Goal: Task Accomplishment & Management: Complete application form

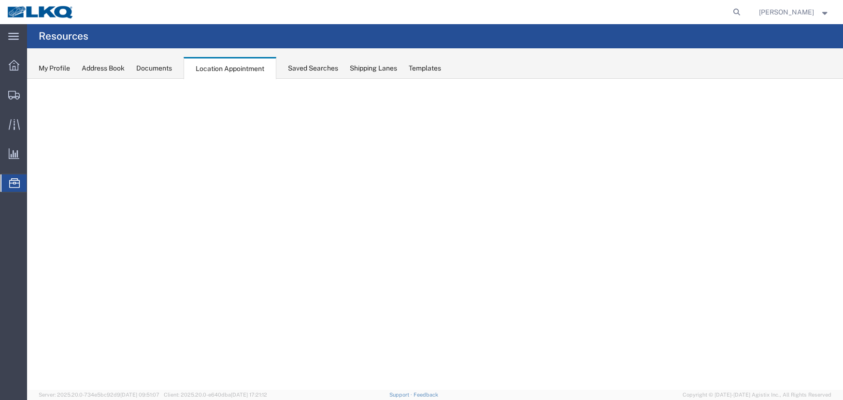
select select "27634"
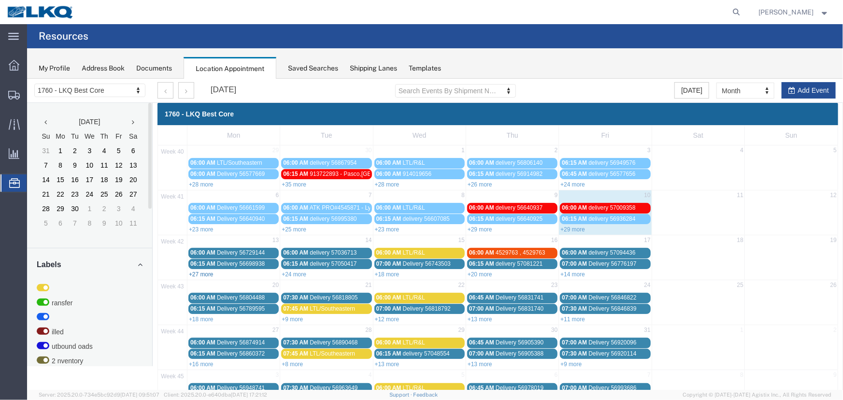
click at [205, 270] on link "+27 more" at bounding box center [200, 273] width 25 height 7
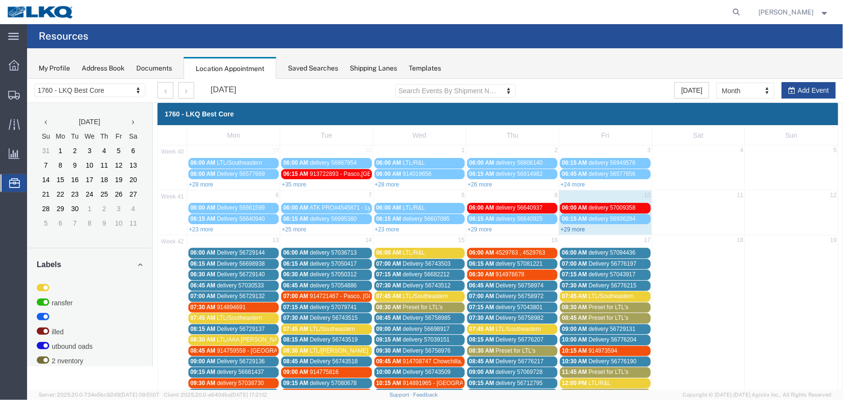
click at [575, 229] on link "+29 more" at bounding box center [572, 229] width 25 height 7
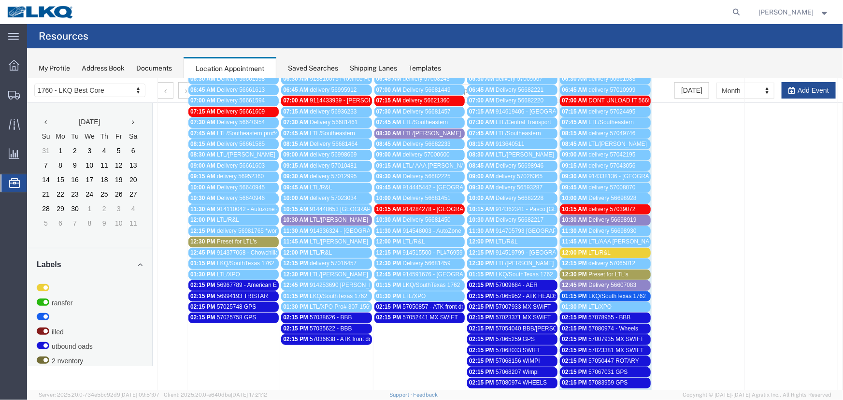
scroll to position [219, 0]
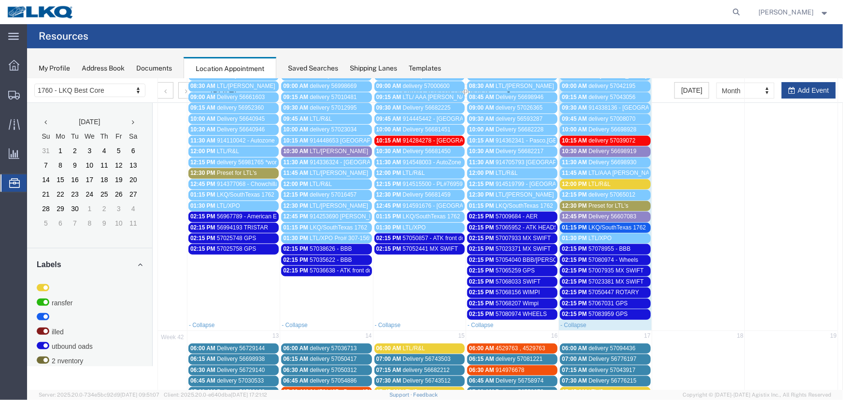
click at [592, 301] on span "57067031 GPS" at bounding box center [607, 302] width 39 height 7
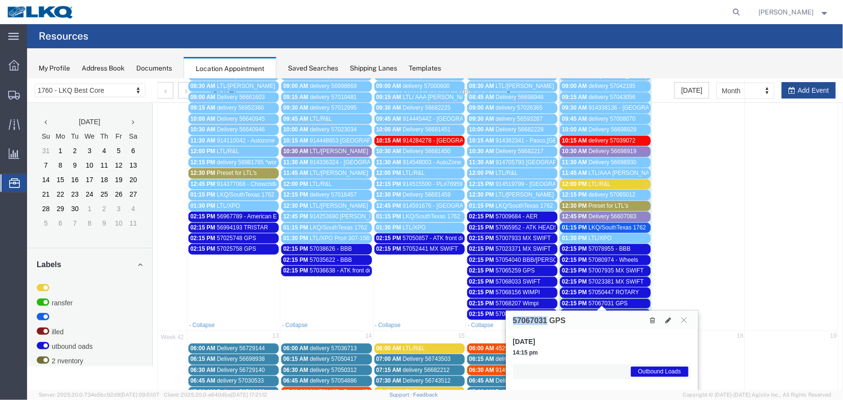
drag, startPoint x: 546, startPoint y: 320, endPoint x: 497, endPoint y: 318, distance: 49.3
click at [497, 318] on div "1760 - LKQ Best Core 1633 - Atlanta - Knopf Core 1634 - Atlanta - Knopf - Boat …" at bounding box center [435, 331] width 816 height 944
copy div "Mon Tue Wed Thu Fri Sat Sun 40 29 30 1 2 3 4 5 06:00 AM LTL/Southeastern 06:00 …"
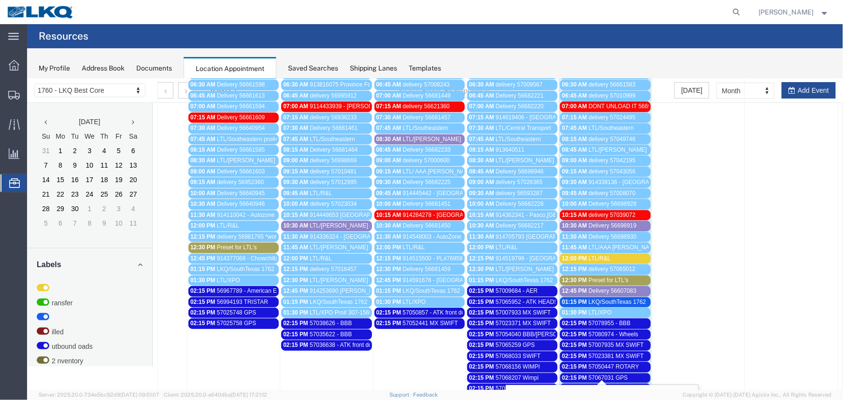
scroll to position [43, 0]
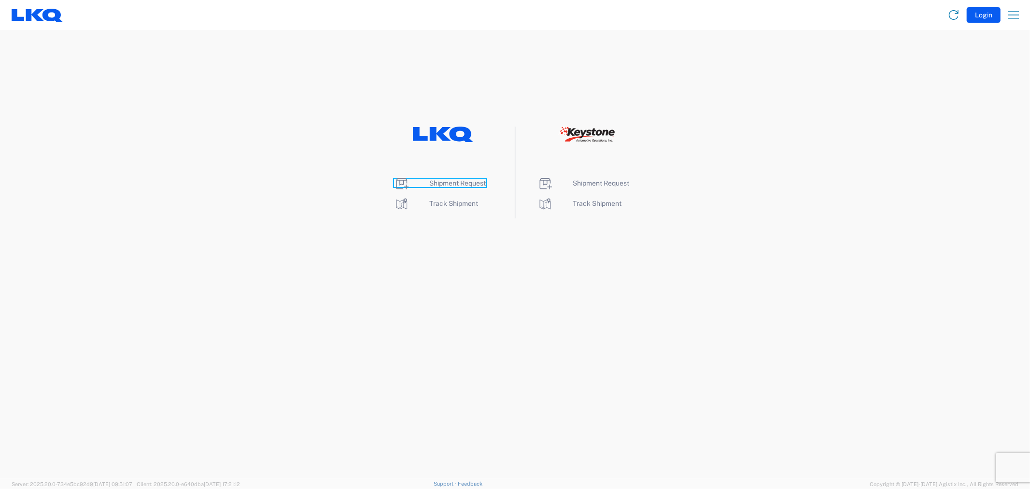
click at [452, 184] on span "Shipment Request" at bounding box center [458, 183] width 57 height 8
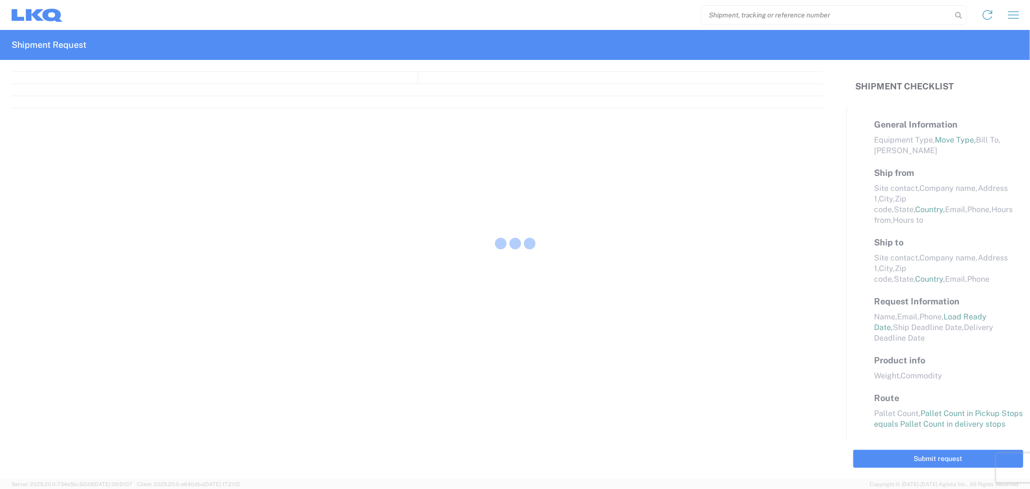
select select "FULL"
select select "LBS"
select select "IN"
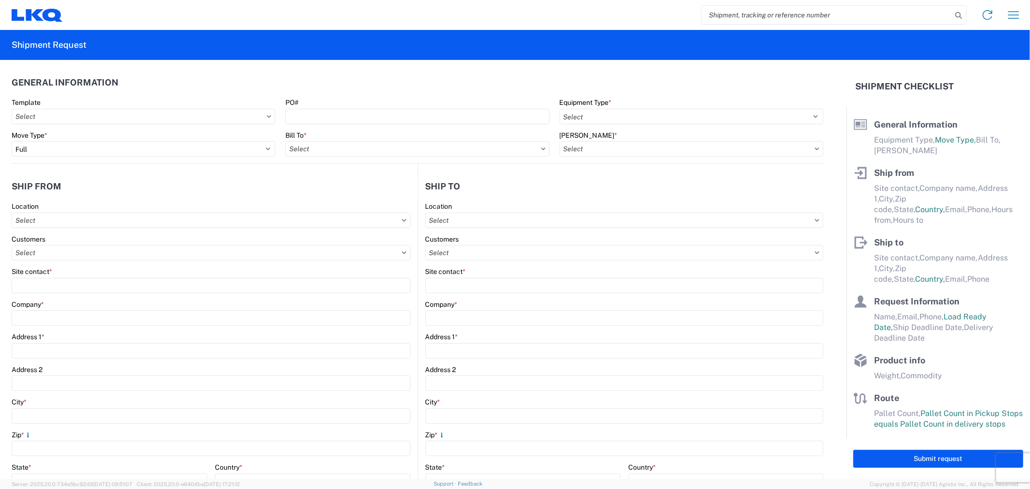
click at [730, 15] on input "search" at bounding box center [827, 15] width 250 height 18
paste input "57067031"
type input "57067031"
